Goal: Browse casually: Explore the website without a specific task or goal

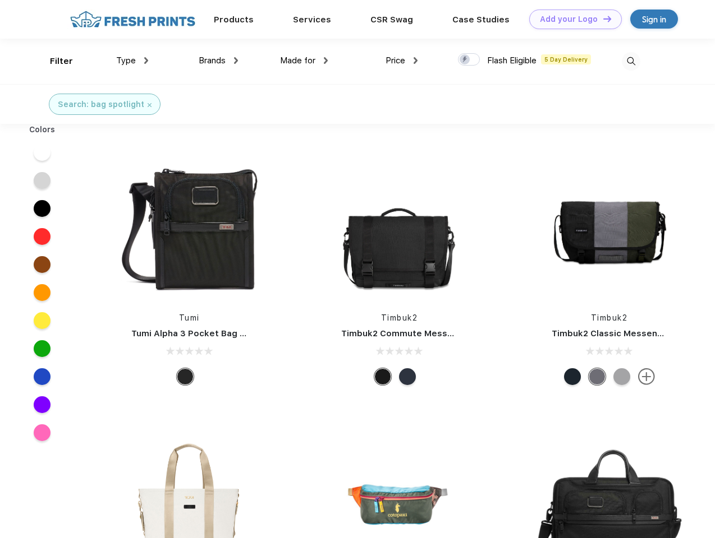
scroll to position [1, 0]
click at [571, 19] on link "Add your Logo Design Tool" at bounding box center [575, 20] width 93 height 20
click at [0, 0] on div "Design Tool" at bounding box center [0, 0] width 0 height 0
click at [602, 19] on link "Add your Logo Design Tool" at bounding box center [575, 20] width 93 height 20
click at [54, 61] on div "Filter" at bounding box center [61, 61] width 23 height 13
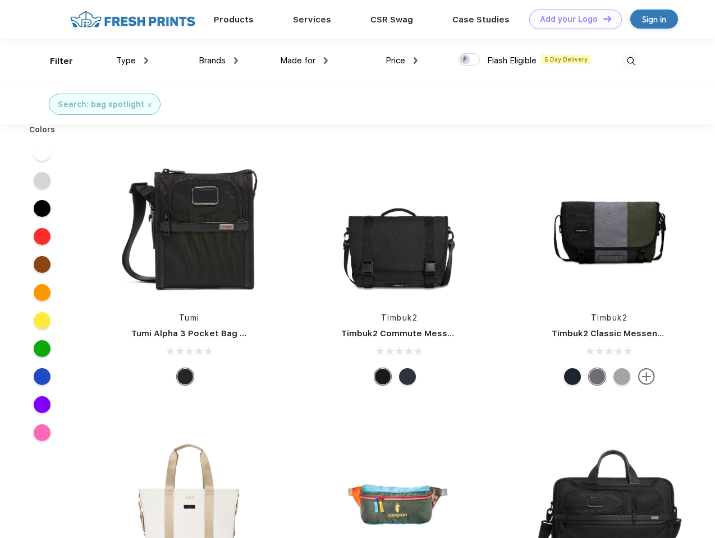
click at [132, 61] on span "Type" at bounding box center [126, 61] width 20 height 10
click at [218, 61] on span "Brands" at bounding box center [212, 61] width 27 height 10
click at [304, 61] on span "Made for" at bounding box center [297, 61] width 35 height 10
click at [402, 61] on span "Price" at bounding box center [395, 61] width 20 height 10
click at [469, 60] on div at bounding box center [469, 59] width 22 height 12
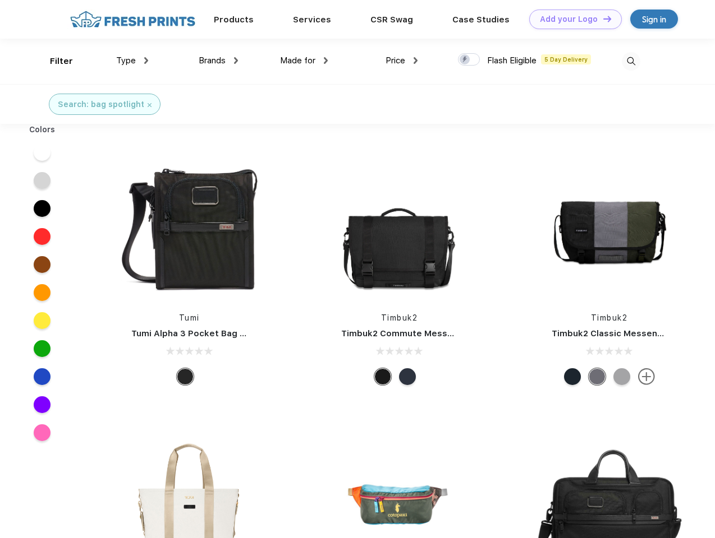
click at [465, 60] on input "checkbox" at bounding box center [461, 56] width 7 height 7
click at [630, 61] on img at bounding box center [630, 61] width 19 height 19
